Goal: Task Accomplishment & Management: Complete application form

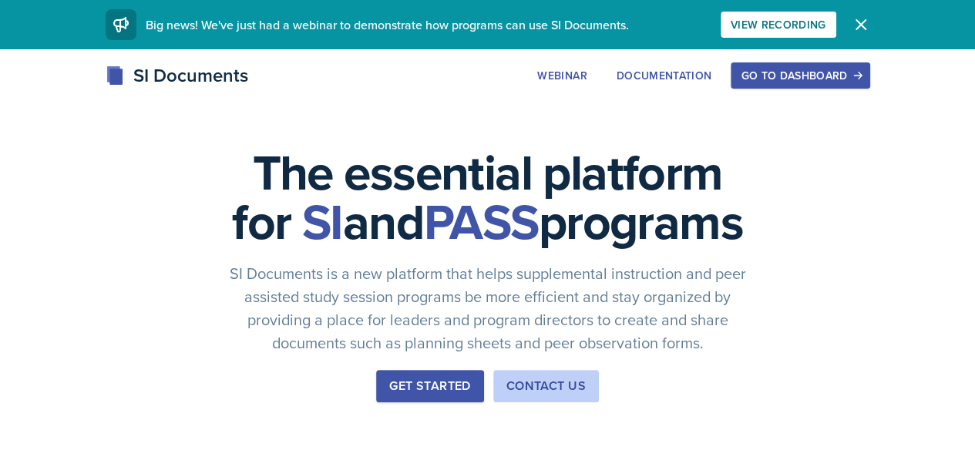
click at [859, 73] on div "Go to Dashboard" at bounding box center [799, 75] width 119 height 12
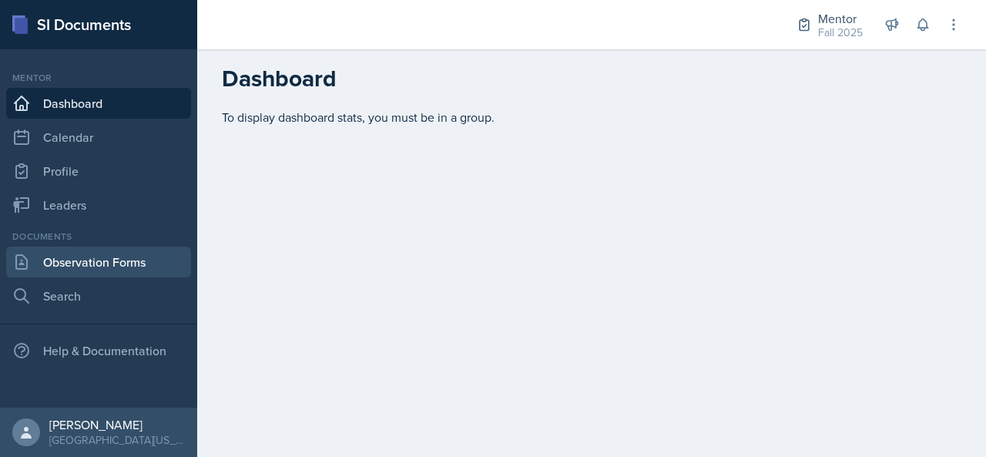
click at [112, 254] on link "Observation Forms" at bounding box center [98, 262] width 185 height 31
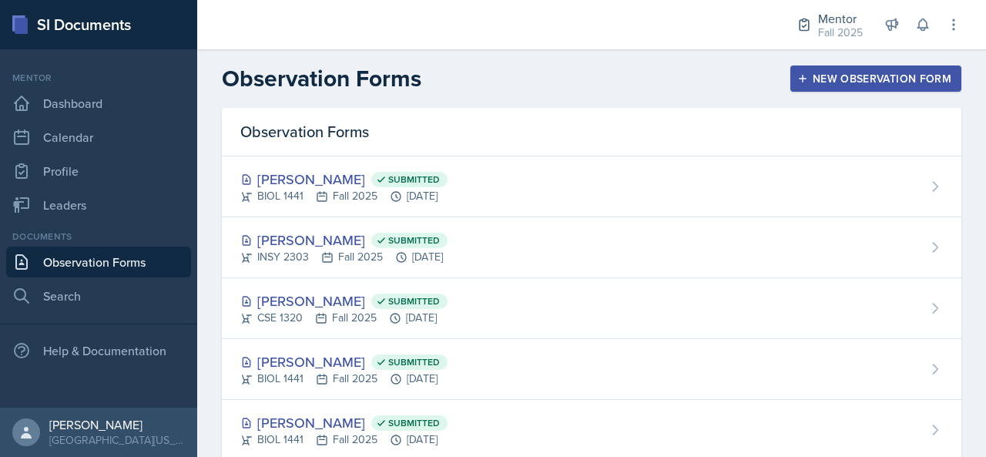
click at [849, 81] on div "New Observation Form" at bounding box center [876, 78] width 151 height 12
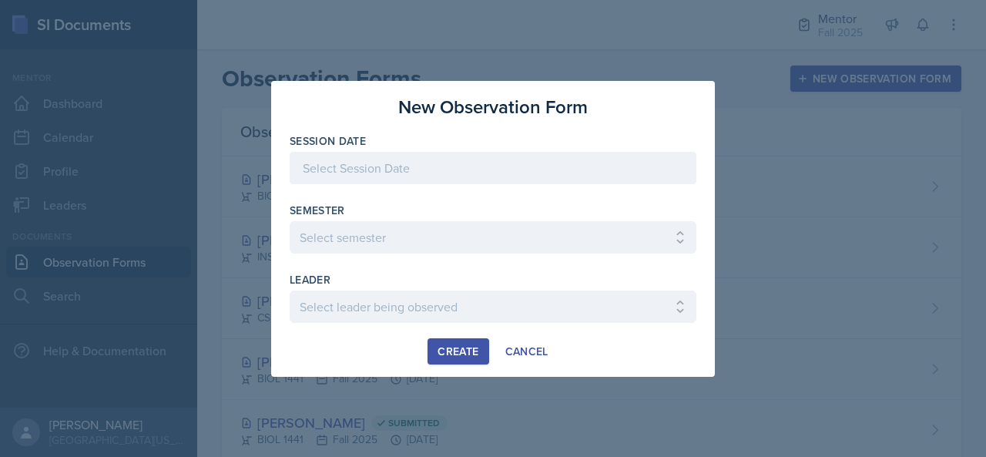
click at [424, 173] on div at bounding box center [493, 168] width 407 height 32
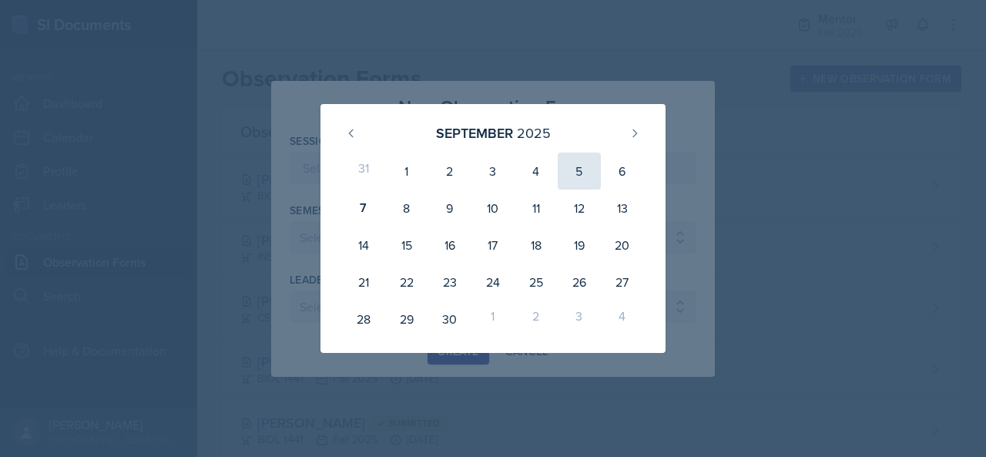
click at [576, 173] on div "5" at bounding box center [579, 171] width 43 height 37
type input "[DATE]"
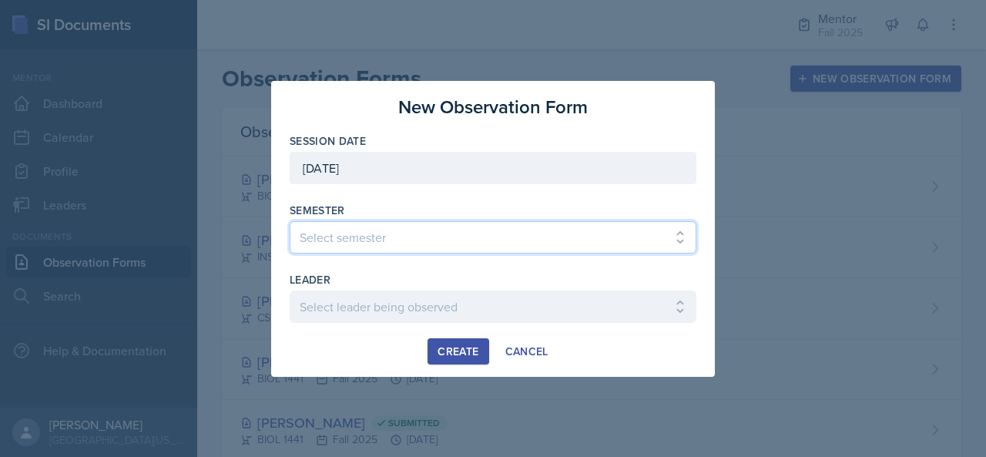
click at [394, 227] on select "Select semester All Fall 2024 Spring 2025 Fall 2025 Spring 2024 Fall 2023" at bounding box center [493, 237] width 407 height 32
select select "a8c40de0-d7eb-4f82-90ee-ac0c6ce45f71"
click at [290, 221] on select "Select semester All Fall 2024 Spring 2025 Fall 2025 Spring 2024 Fall 2023" at bounding box center [493, 237] width 407 height 32
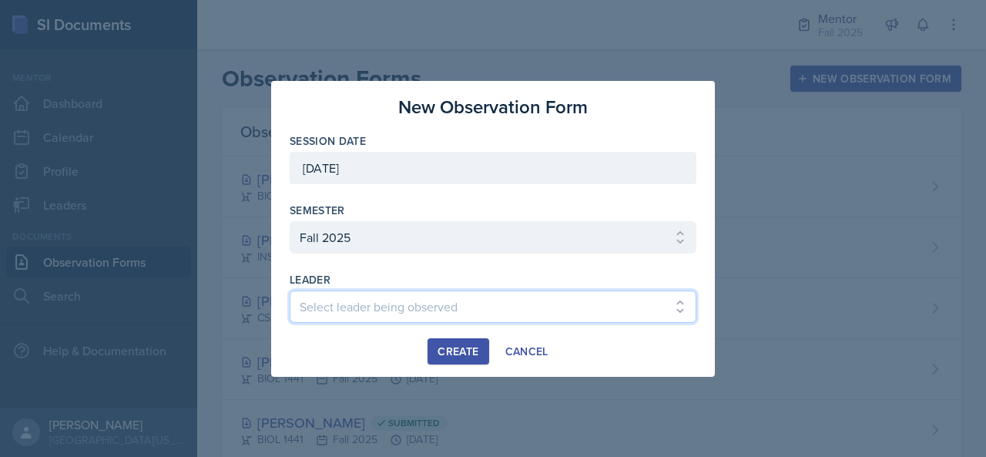
click at [385, 306] on select "Select leader being observed [PERSON_NAME] / BIOL 2458 / Gautam's Group [PERSON…" at bounding box center [493, 306] width 407 height 32
select select "f19f162a-fd5d-4e4d-8cd7-f1cd5016e0a5"
click at [290, 290] on select "Select leader being observed [PERSON_NAME] / BIOL 2458 / Gautam's Group [PERSON…" at bounding box center [493, 306] width 407 height 32
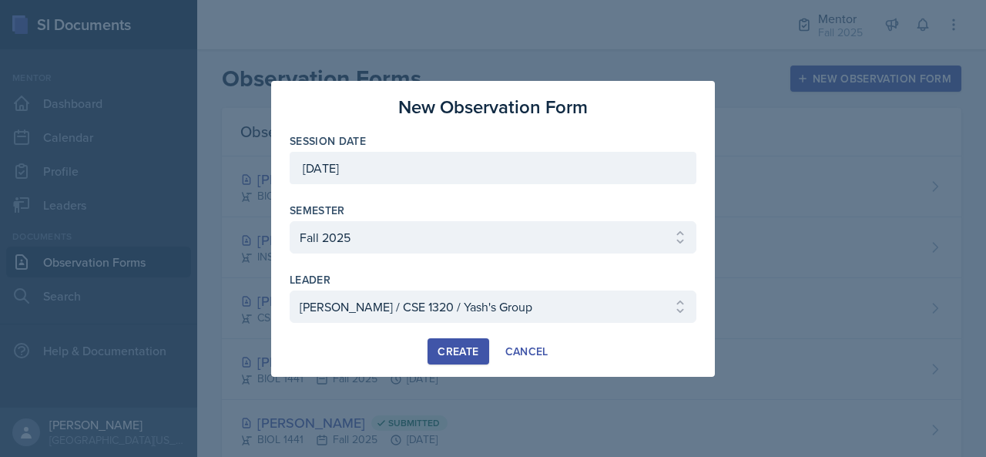
click at [475, 347] on div "Create" at bounding box center [458, 351] width 41 height 12
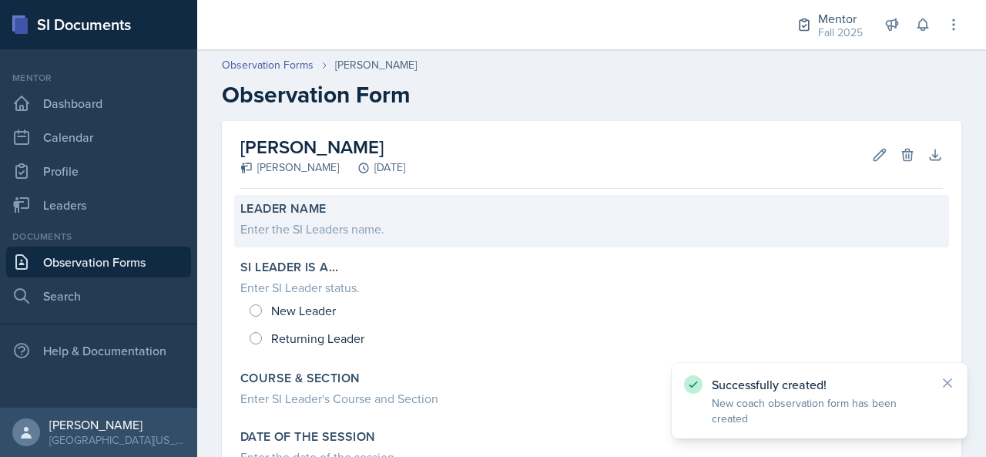
click at [384, 209] on div "Leader Name" at bounding box center [591, 208] width 703 height 15
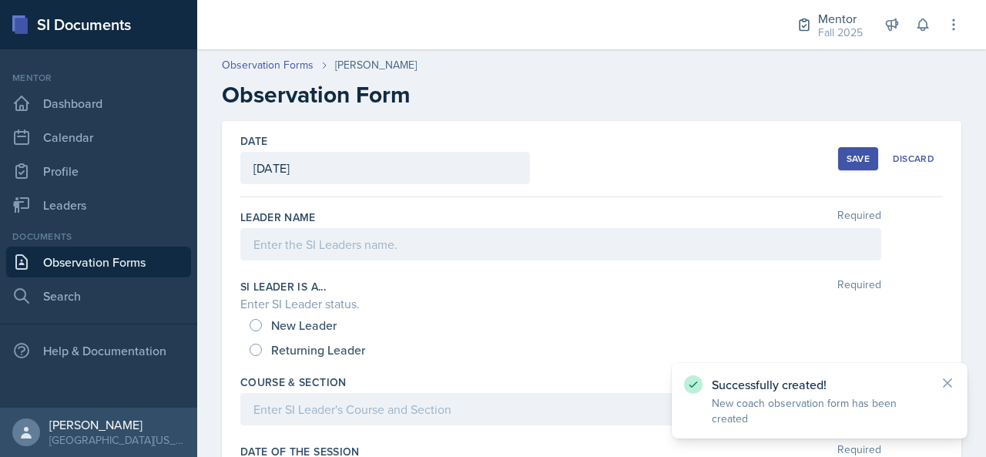
click at [361, 247] on div at bounding box center [560, 244] width 641 height 32
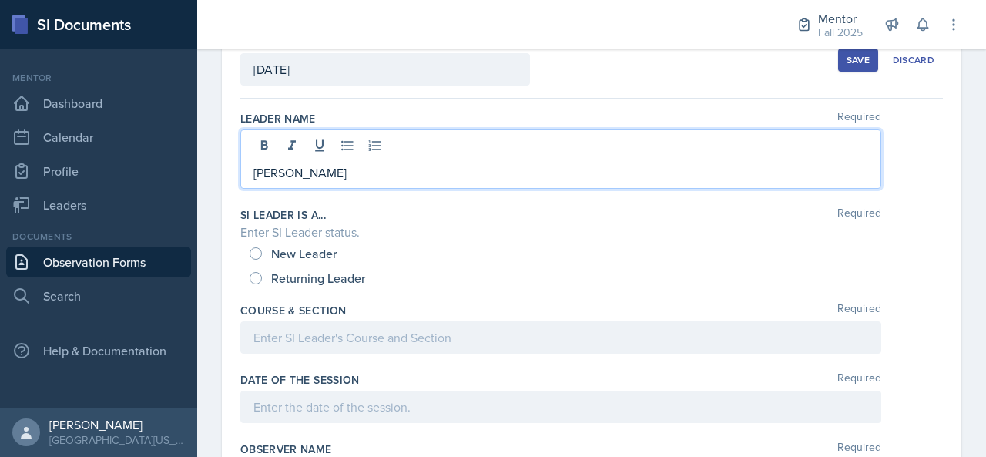
scroll to position [102, 0]
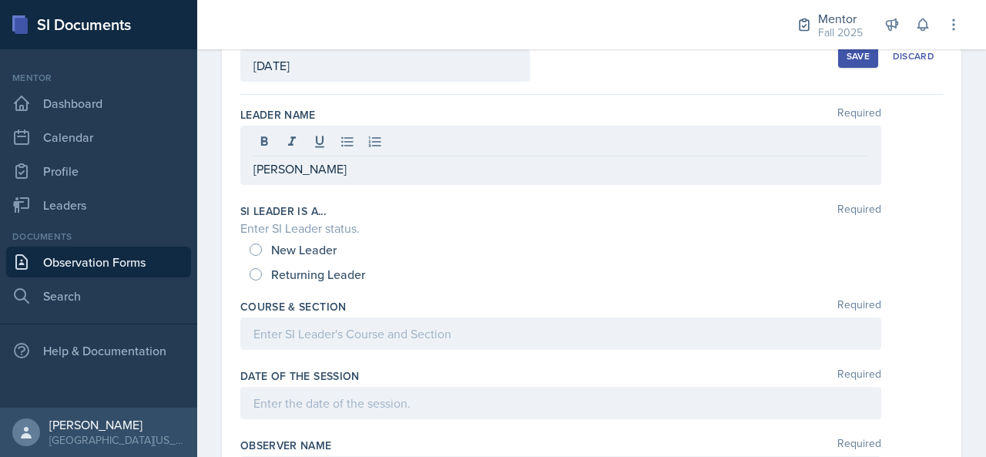
click at [316, 238] on div "New Leader" at bounding box center [295, 249] width 90 height 25
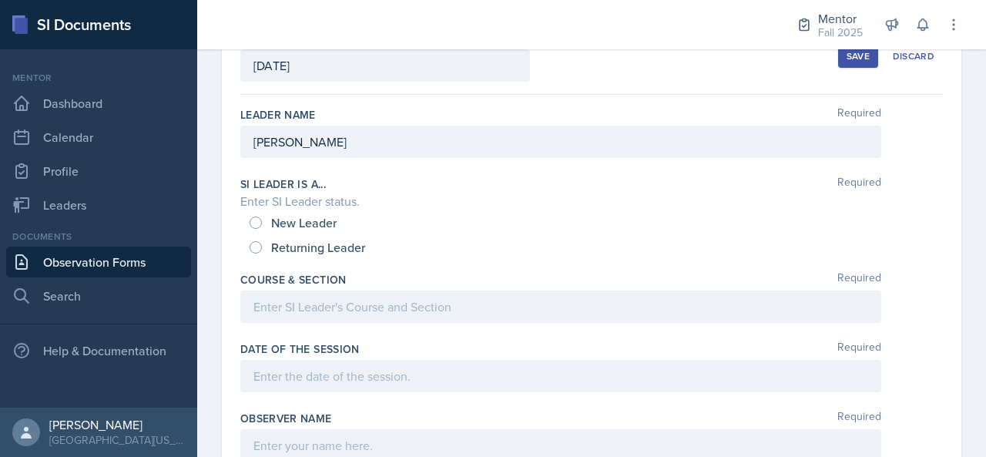
click at [317, 224] on span "New Leader" at bounding box center [303, 222] width 65 height 15
click at [262, 224] on input "New Leader" at bounding box center [256, 223] width 12 height 12
radio input "true"
click at [316, 240] on span "Returning Leader" at bounding box center [318, 247] width 94 height 15
click at [262, 241] on input "Returning Leader" at bounding box center [256, 247] width 12 height 12
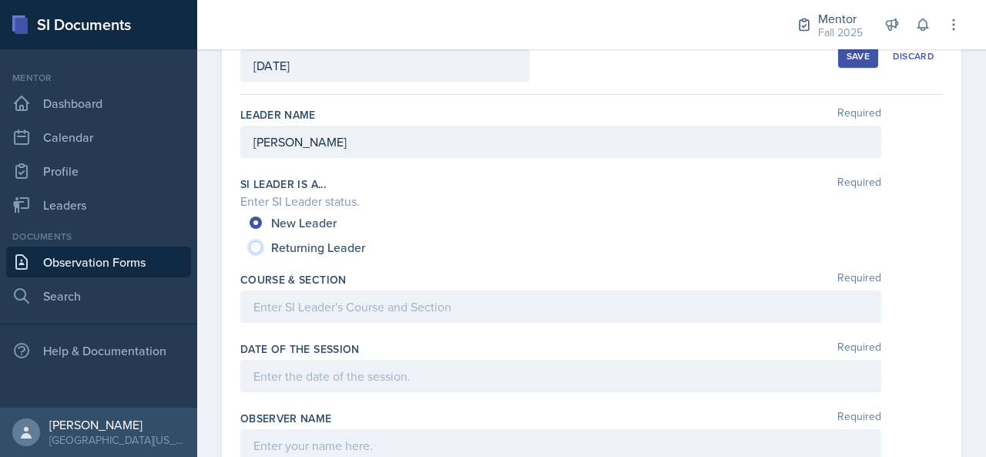
radio input "true"
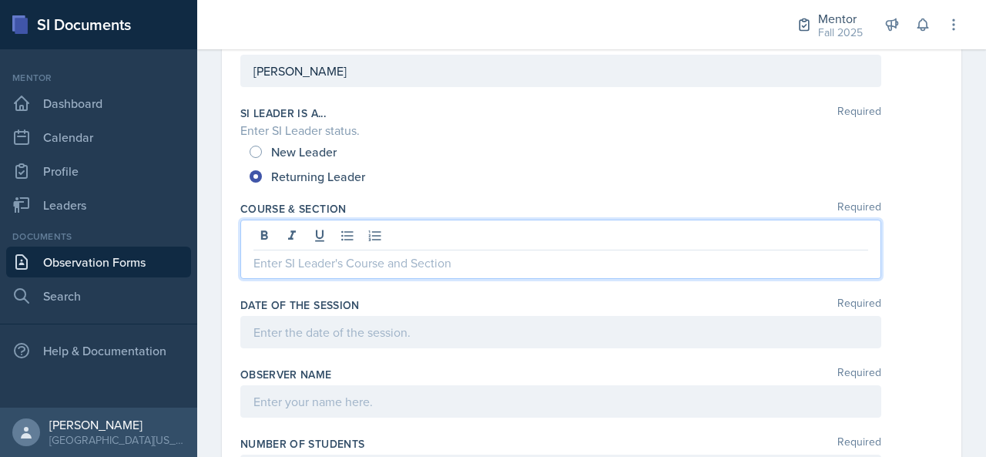
click at [313, 254] on p at bounding box center [561, 263] width 615 height 18
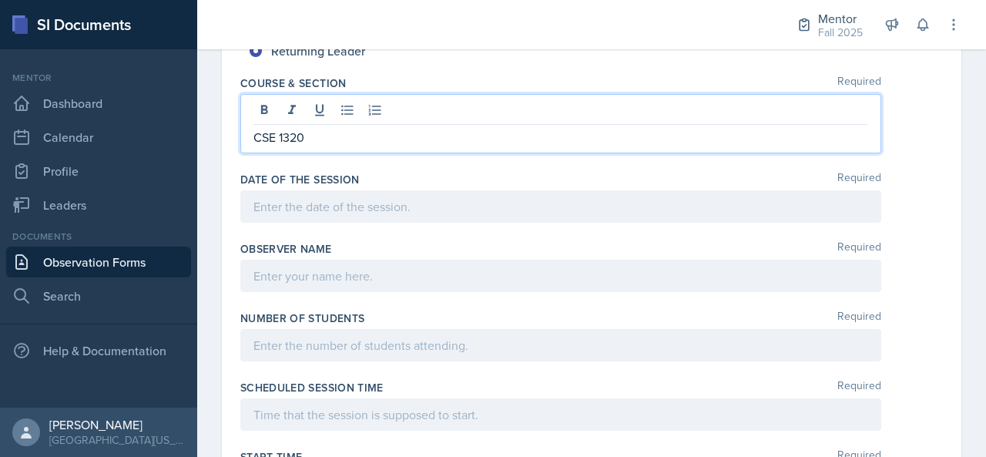
click at [309, 202] on p at bounding box center [561, 206] width 615 height 18
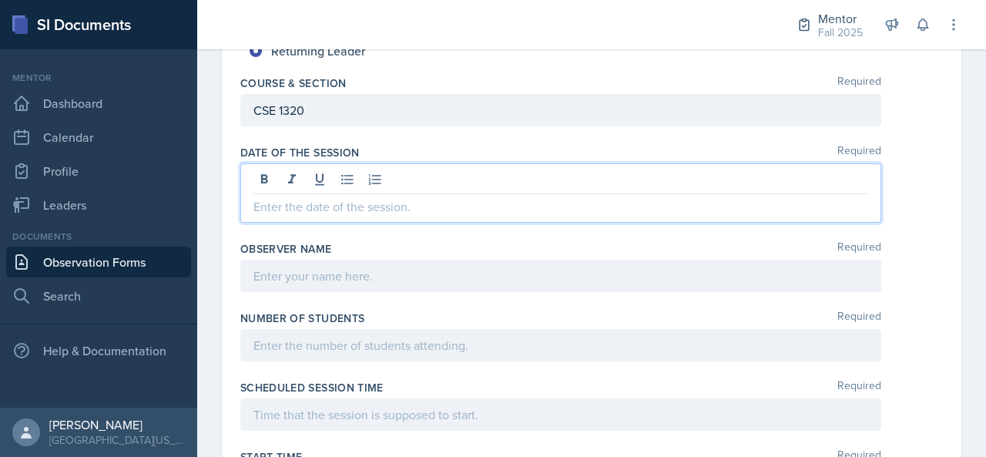
scroll to position [299, 0]
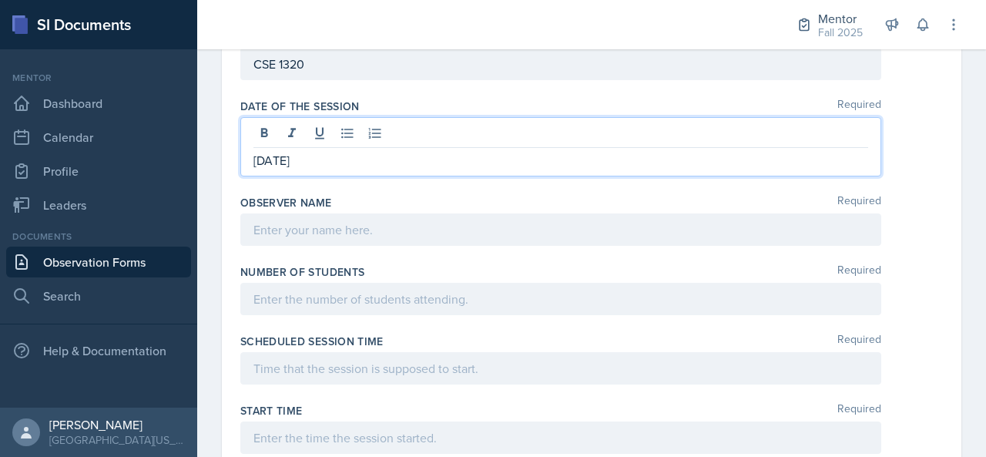
click at [287, 213] on div at bounding box center [560, 229] width 641 height 32
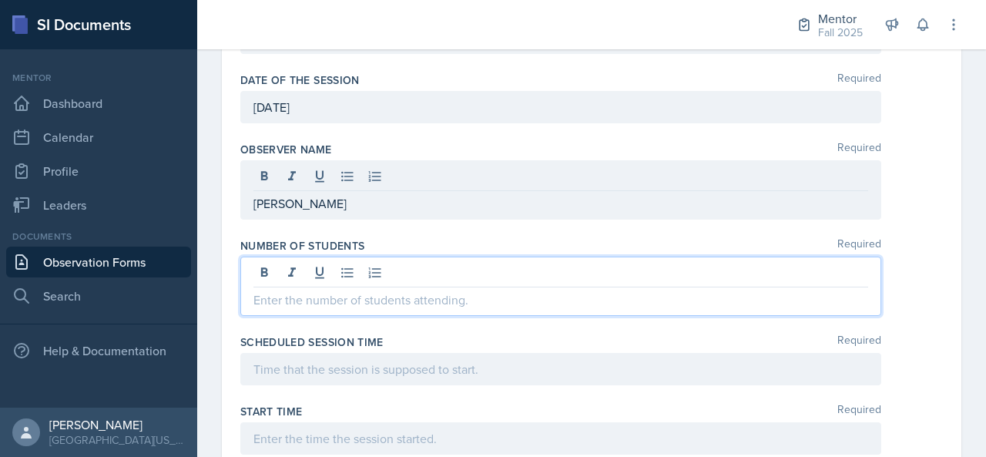
click at [294, 274] on div at bounding box center [560, 286] width 641 height 59
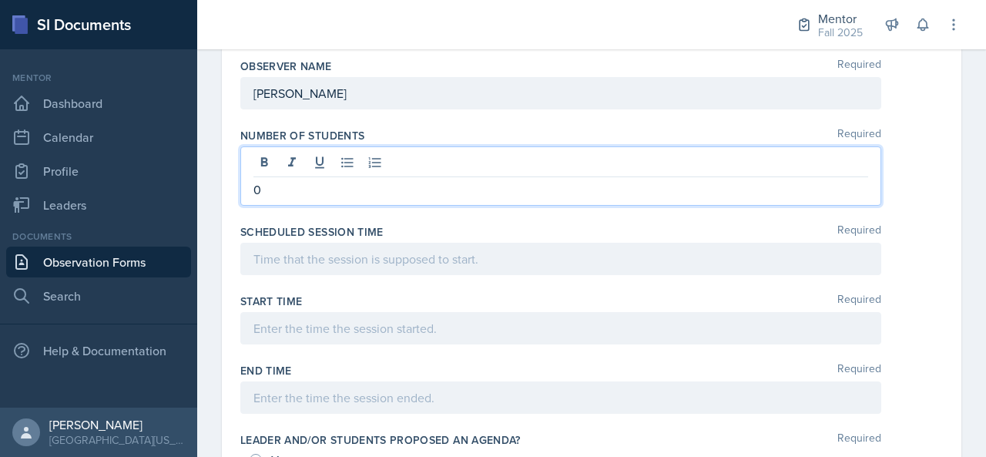
click at [287, 251] on p at bounding box center [561, 259] width 615 height 18
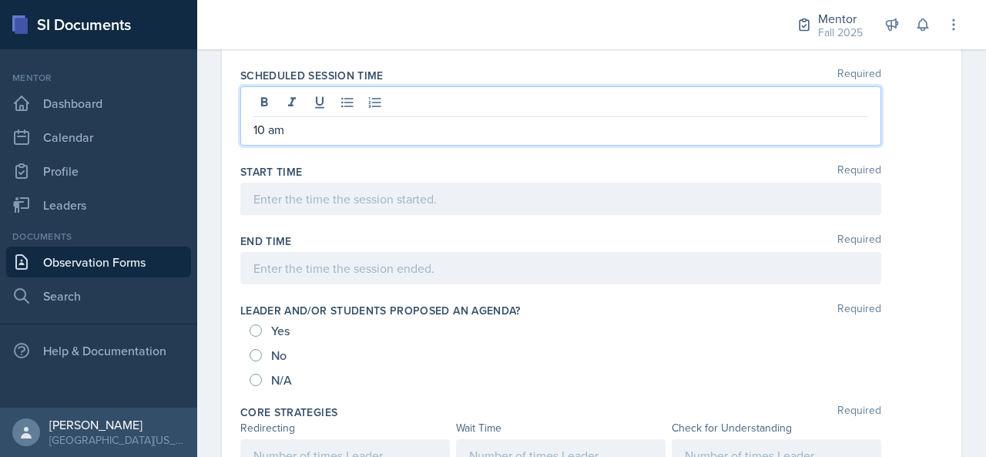
click at [309, 190] on p at bounding box center [561, 199] width 615 height 18
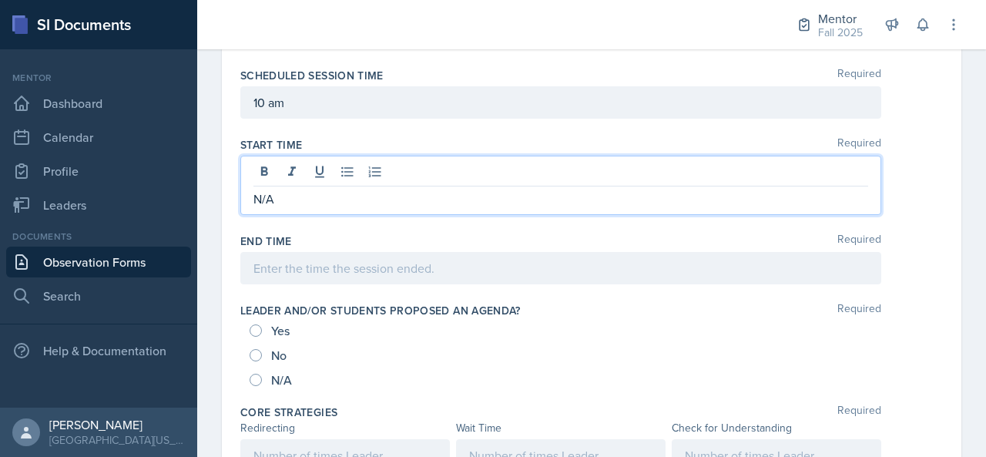
click at [302, 263] on div at bounding box center [560, 268] width 641 height 32
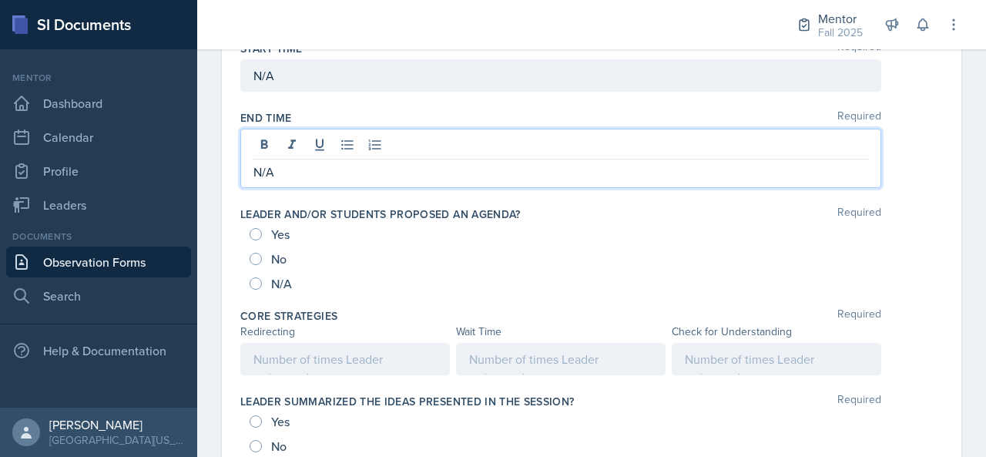
scroll to position [681, 0]
click at [274, 276] on span "N/A" at bounding box center [281, 282] width 21 height 15
click at [262, 277] on input "N/A" at bounding box center [256, 283] width 12 height 12
radio input "true"
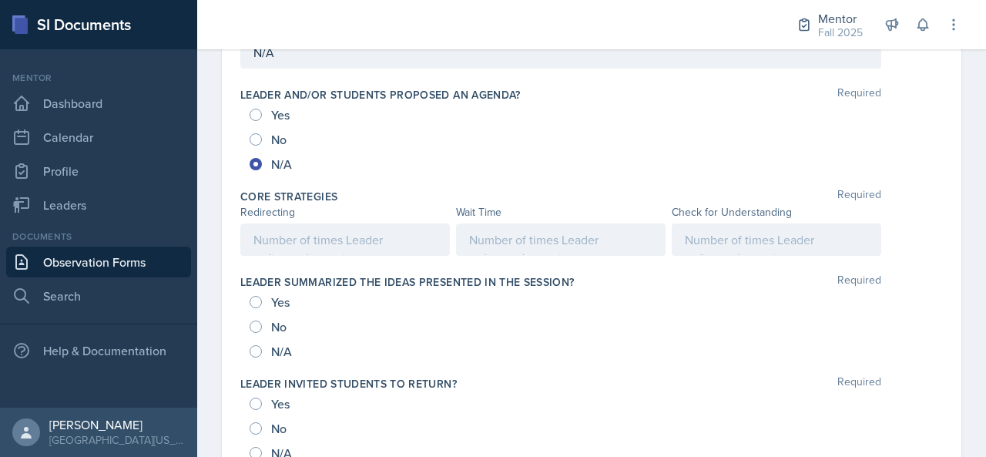
click at [301, 233] on p at bounding box center [345, 239] width 183 height 18
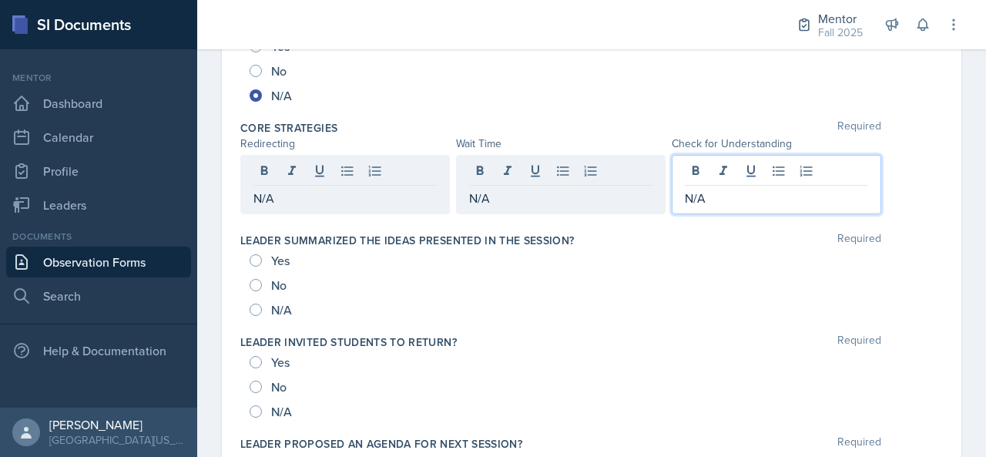
scroll to position [843, 0]
click at [270, 306] on div "N/A" at bounding box center [272, 308] width 45 height 25
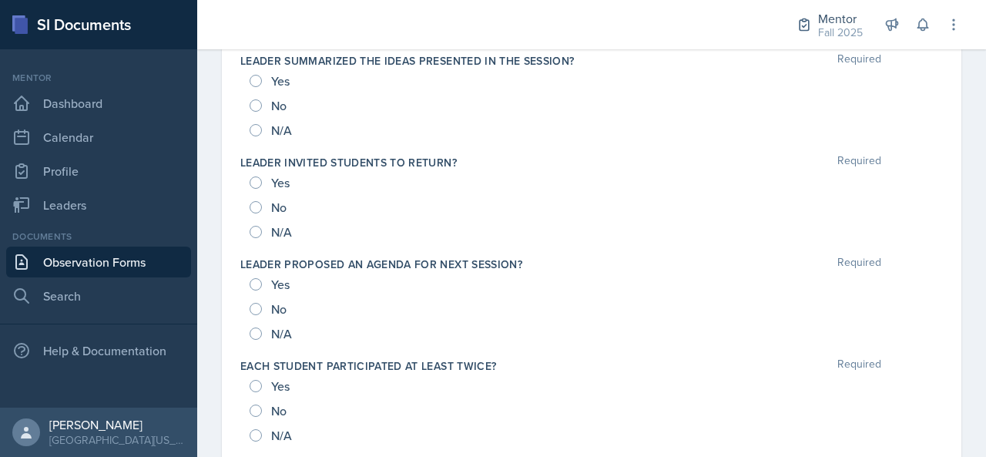
scroll to position [996, 0]
click at [259, 125] on input "N/A" at bounding box center [256, 129] width 12 height 12
radio input "true"
click at [264, 222] on div "N/A" at bounding box center [272, 230] width 45 height 25
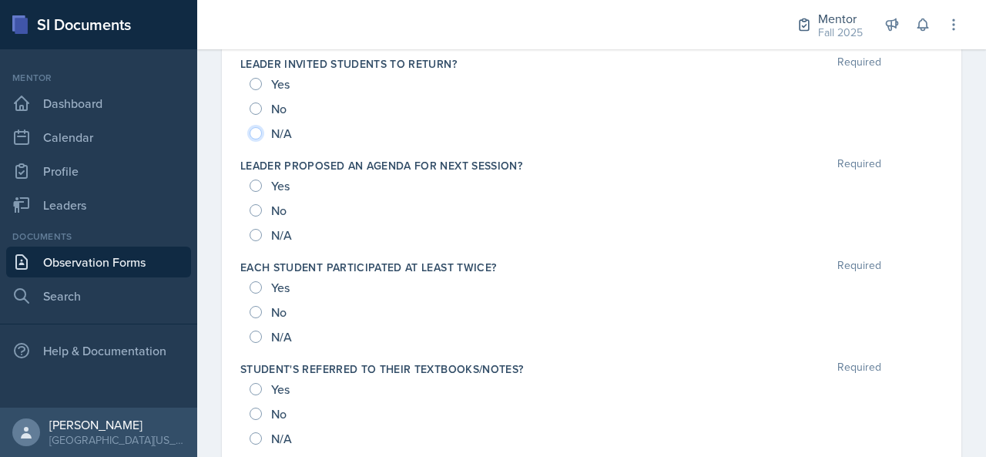
click at [259, 127] on input "N/A" at bounding box center [256, 133] width 12 height 12
radio input "true"
click at [260, 230] on input "N/A" at bounding box center [256, 235] width 12 height 12
radio input "true"
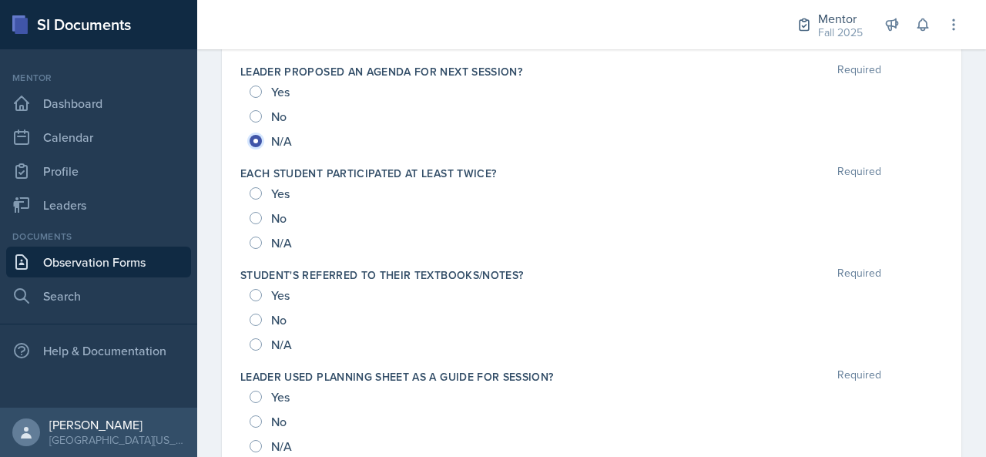
scroll to position [1188, 0]
click at [253, 235] on input "N/A" at bounding box center [256, 241] width 12 height 12
radio input "true"
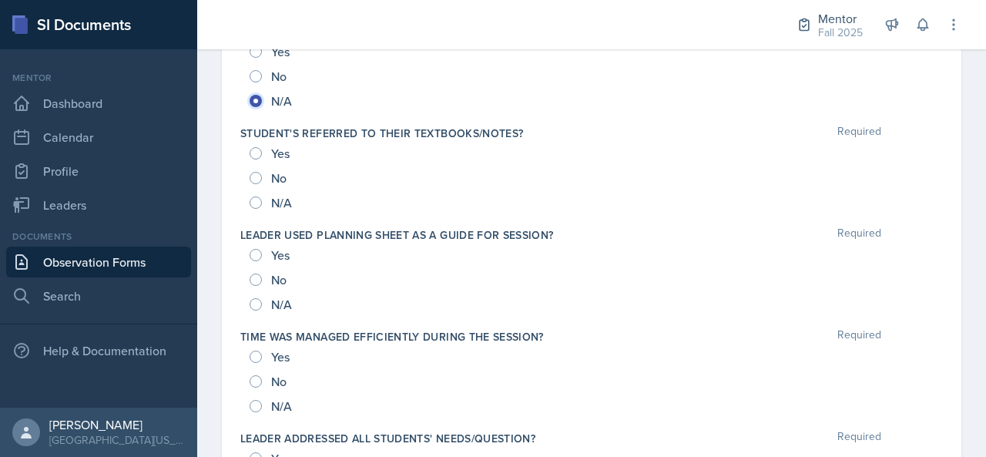
scroll to position [1328, 0]
click at [253, 204] on div "N/A" at bounding box center [272, 202] width 45 height 25
click at [256, 200] on input "N/A" at bounding box center [256, 202] width 12 height 12
radio input "true"
click at [260, 301] on input "N/A" at bounding box center [256, 304] width 12 height 12
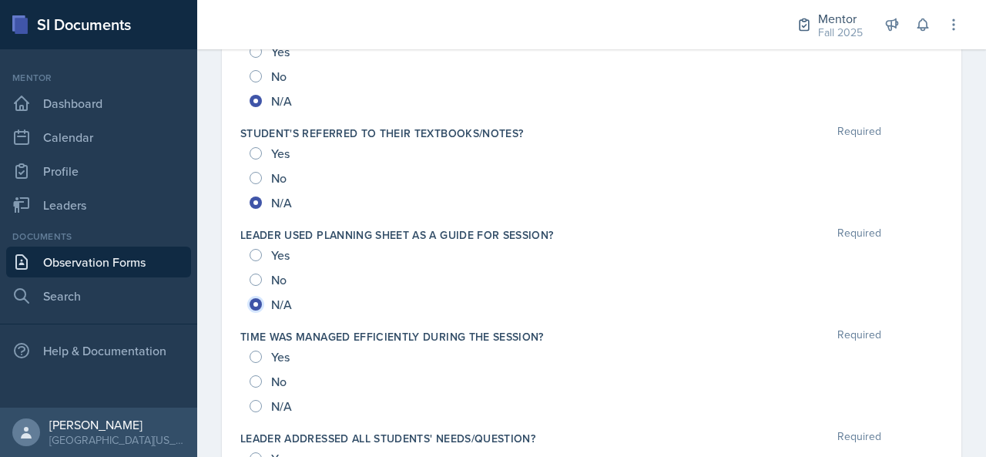
radio input "true"
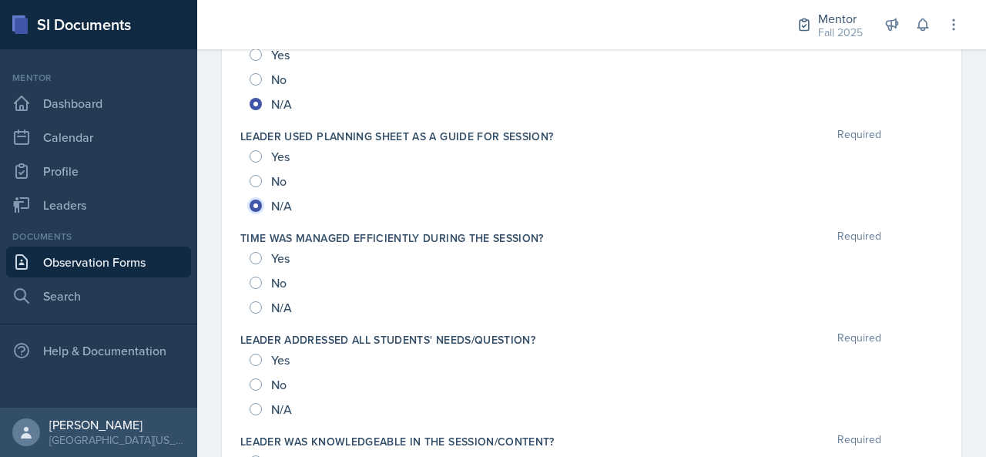
scroll to position [1433, 0]
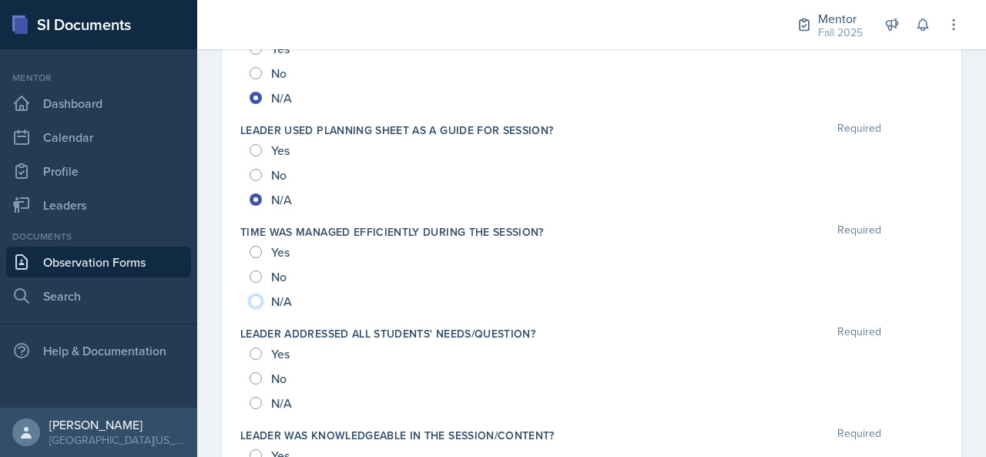
click at [257, 298] on input "N/A" at bounding box center [256, 301] width 12 height 12
radio input "true"
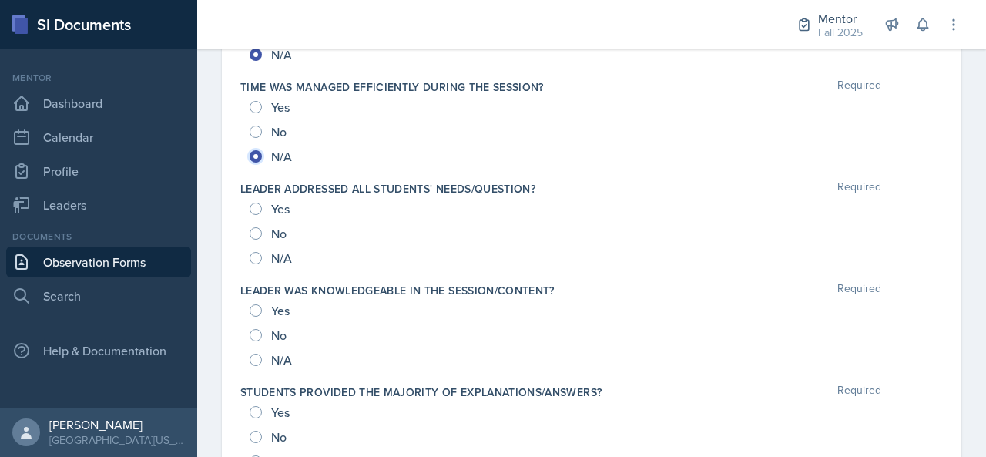
scroll to position [1580, 0]
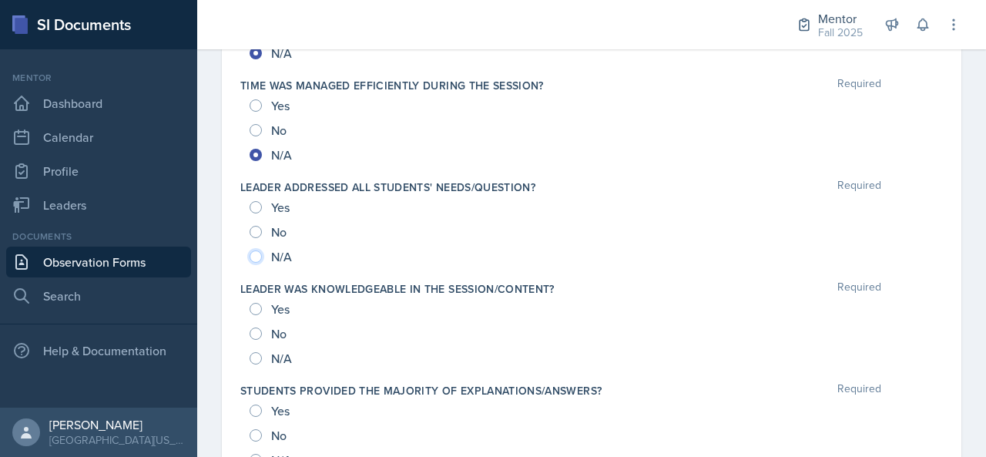
click at [254, 252] on input "N/A" at bounding box center [256, 256] width 12 height 12
radio input "true"
click at [255, 354] on input "N/A" at bounding box center [256, 358] width 12 height 12
radio input "true"
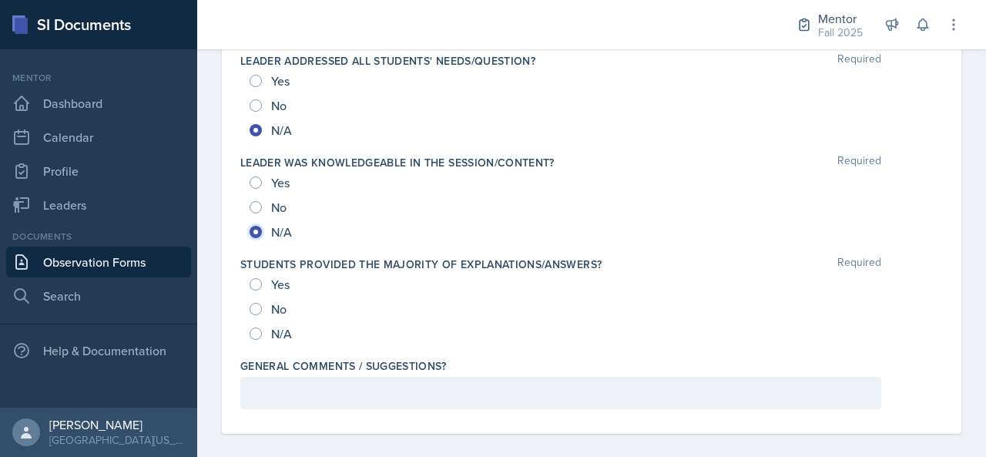
scroll to position [1714, 0]
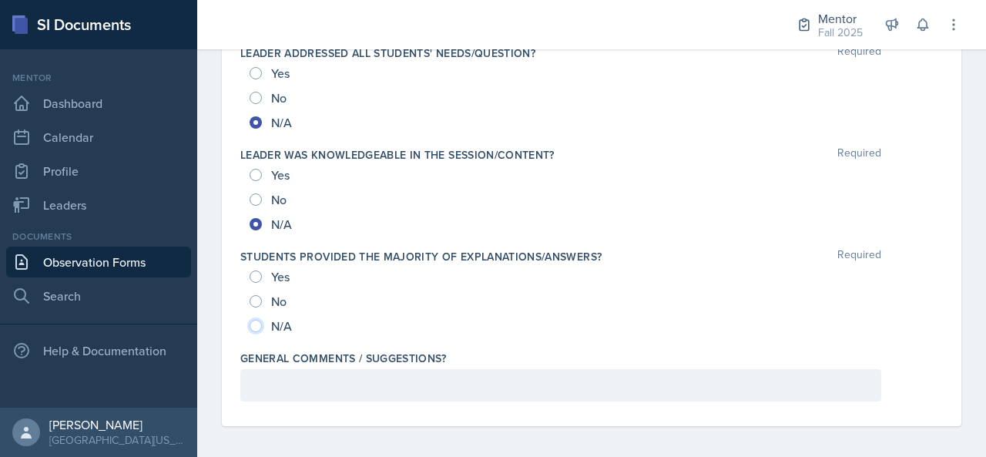
click at [256, 321] on input "N/A" at bounding box center [256, 326] width 12 height 12
radio input "true"
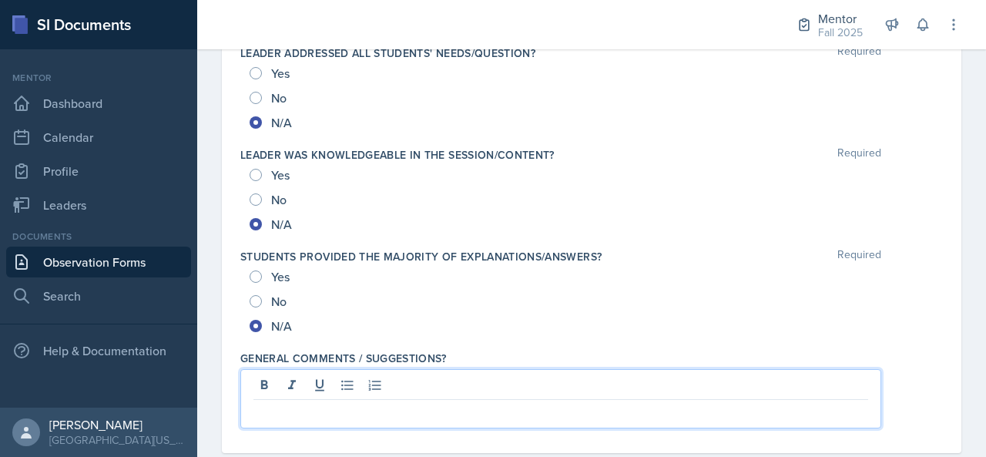
click at [349, 403] on p at bounding box center [561, 412] width 615 height 18
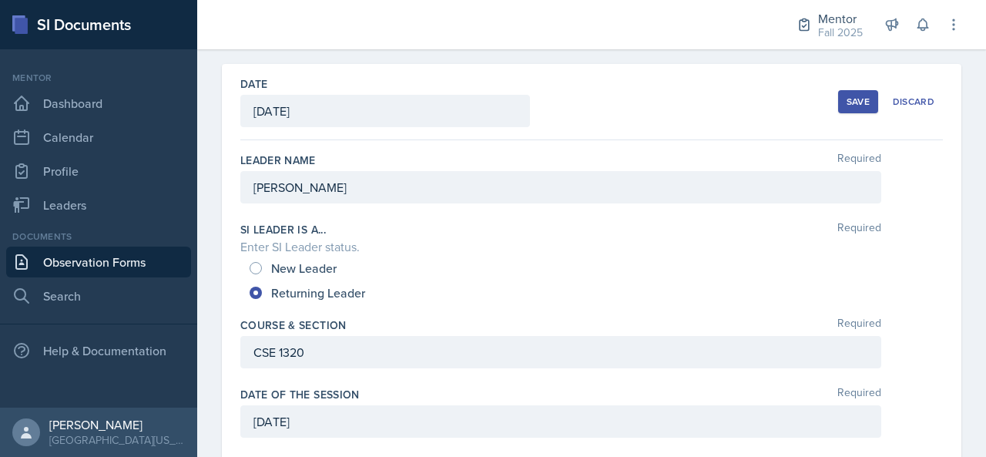
scroll to position [0, 0]
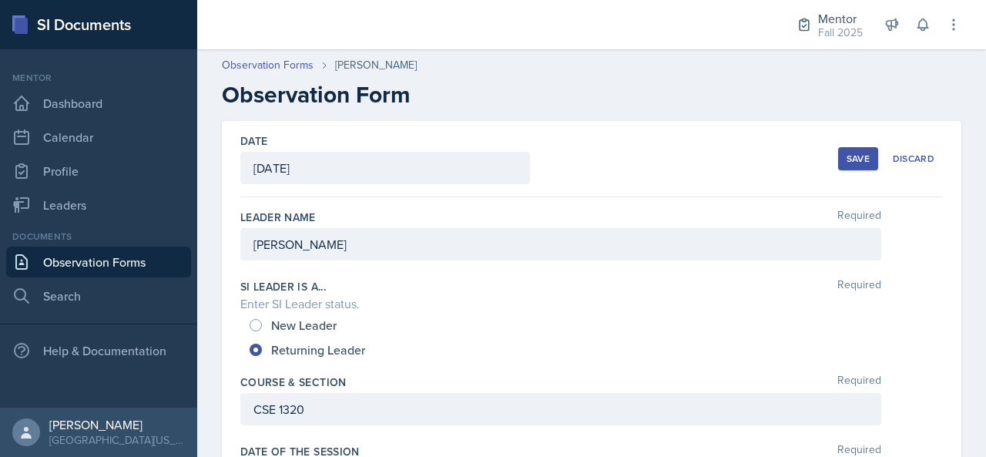
click at [838, 157] on button "Save" at bounding box center [858, 158] width 40 height 23
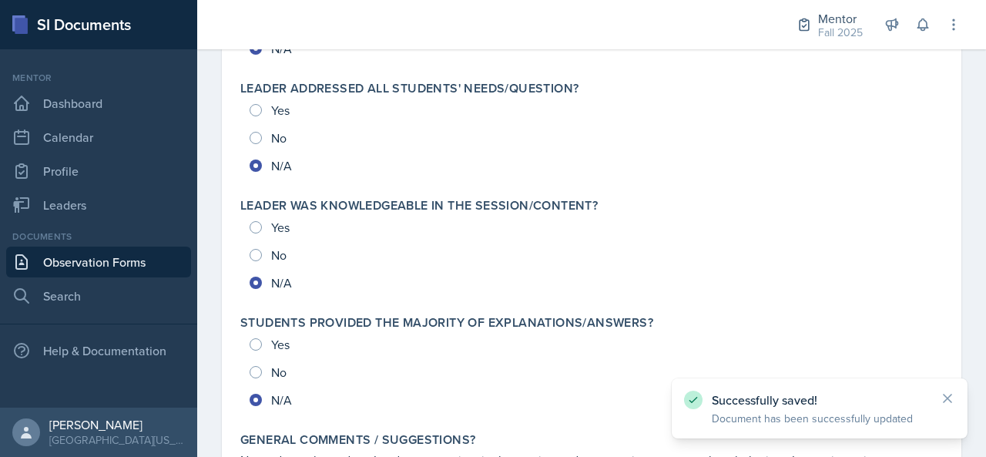
scroll to position [1798, 0]
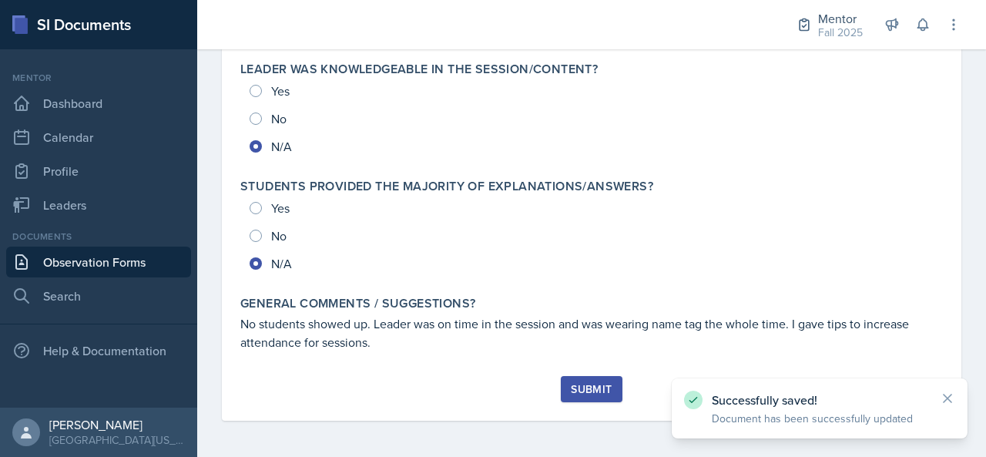
click at [583, 392] on div "Submit" at bounding box center [591, 389] width 41 height 12
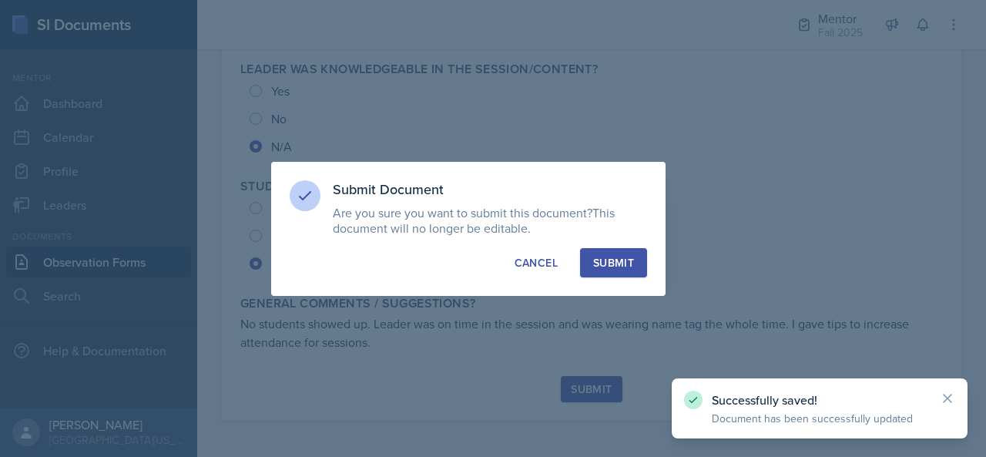
click at [636, 249] on button "Submit" at bounding box center [613, 262] width 67 height 29
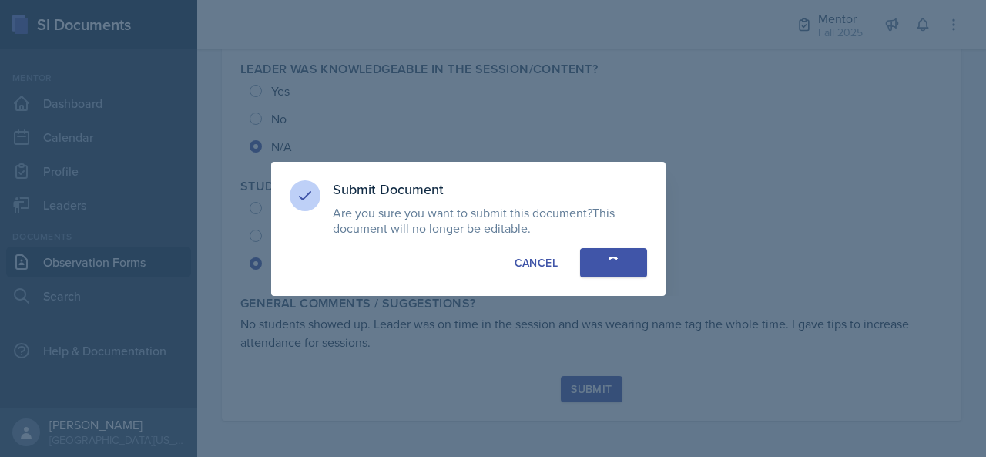
radio input "true"
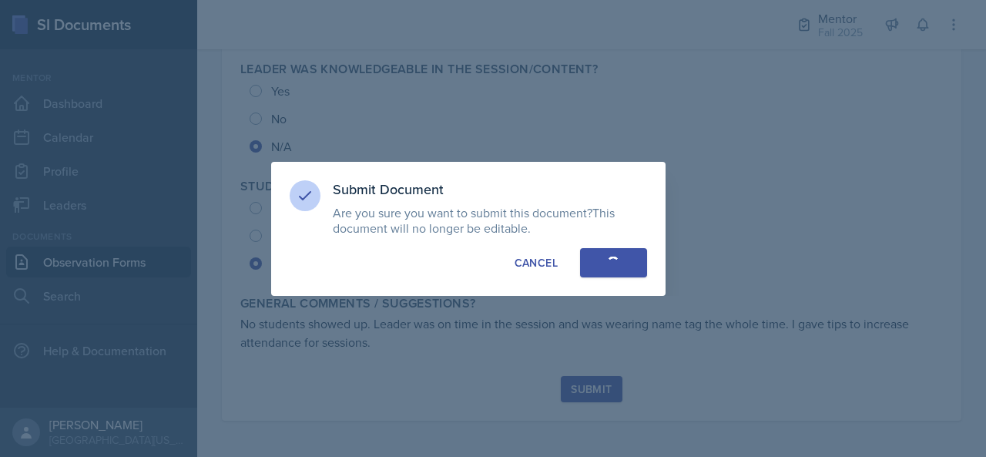
radio input "true"
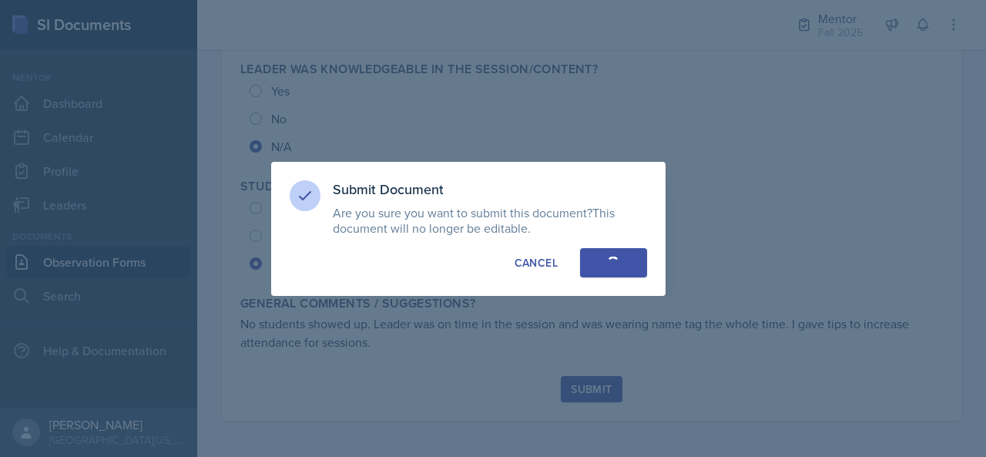
radio input "true"
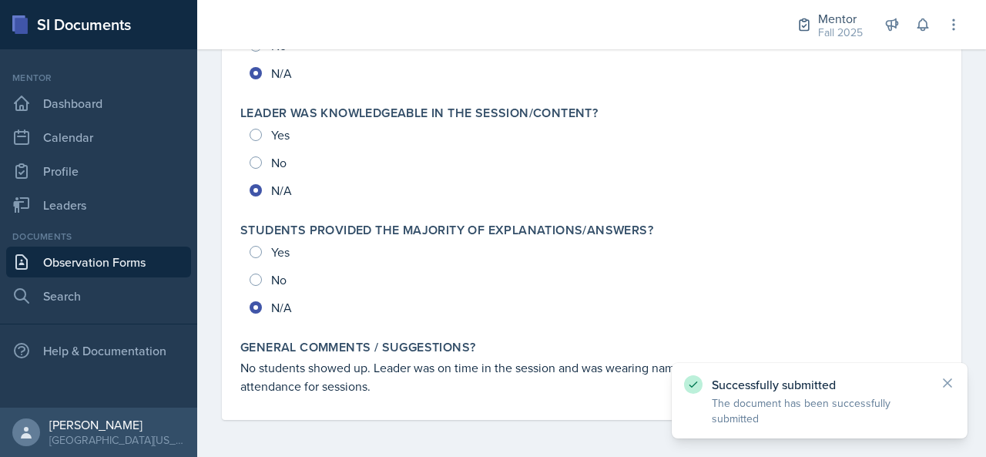
scroll to position [1754, 0]
click at [408, 250] on div "Yes No N/A" at bounding box center [591, 280] width 703 height 83
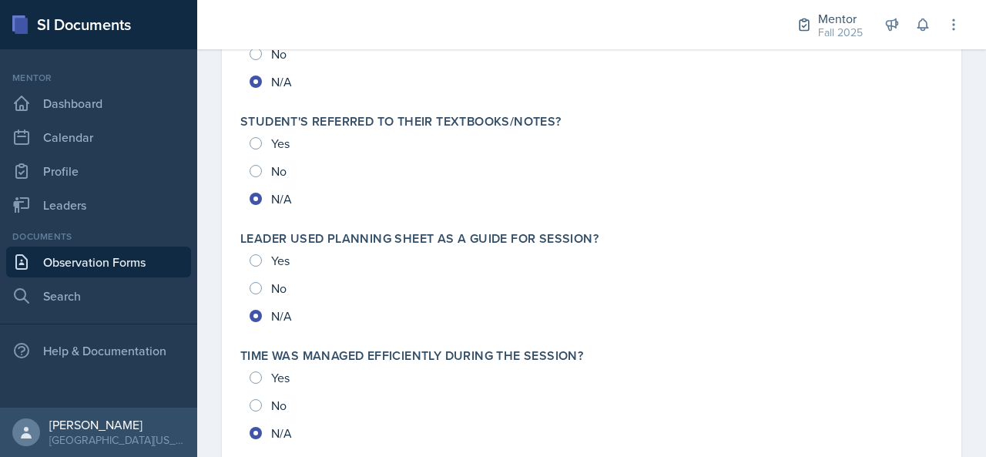
scroll to position [1211, 0]
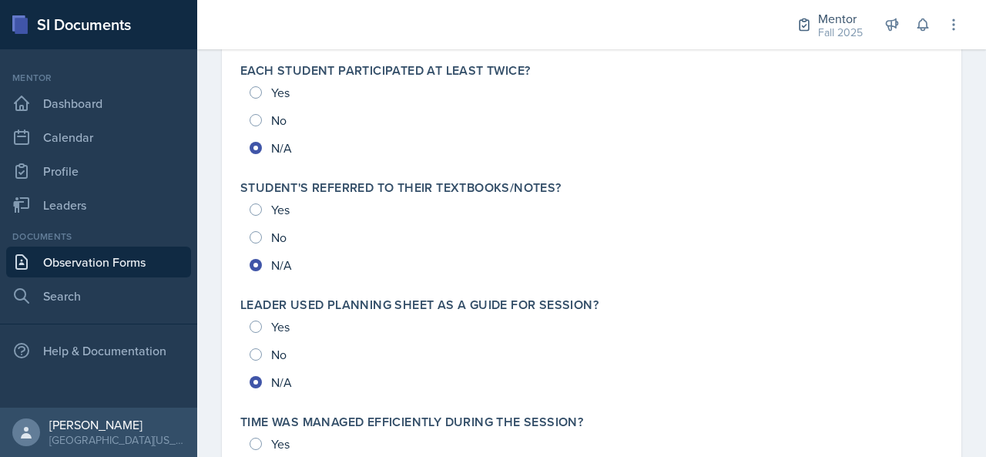
click at [117, 264] on link "Observation Forms" at bounding box center [98, 262] width 185 height 31
